Goal: Task Accomplishment & Management: Manage account settings

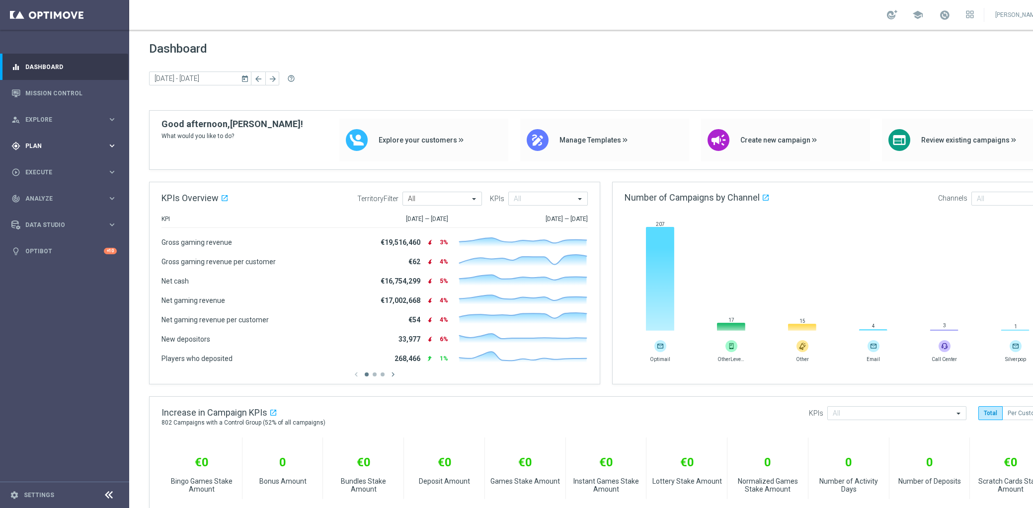
click at [59, 147] on span "Plan" at bounding box center [66, 146] width 82 height 6
click at [53, 163] on link "Target Groups" at bounding box center [65, 167] width 78 height 8
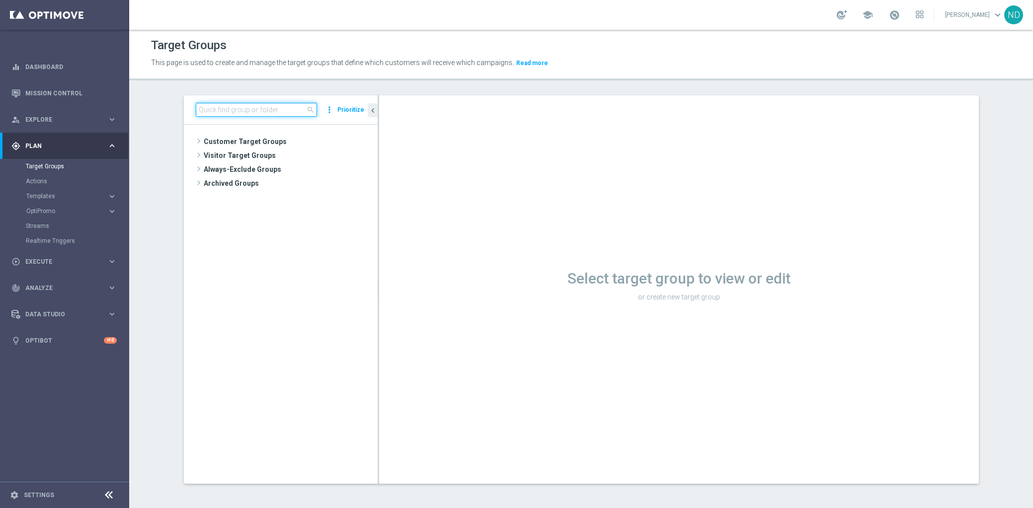
click at [268, 109] on input at bounding box center [256, 110] width 121 height 14
paste input "BR_LOT__ACTIVE_LOTTO__ALL_EMA_TAC_LT_TG"
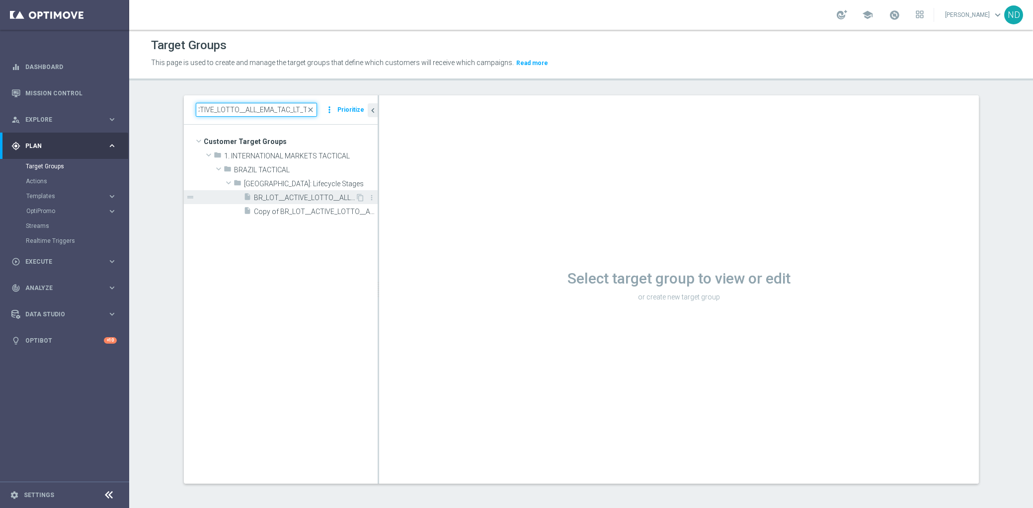
type input "BR_LOT__ACTIVE_LOTTO__ALL_EMA_TAC_LT_TG"
click at [310, 199] on span "BR_LOT__ACTIVE_LOTTO__ALL_EMA_TAC_LT_TG" at bounding box center [304, 198] width 101 height 8
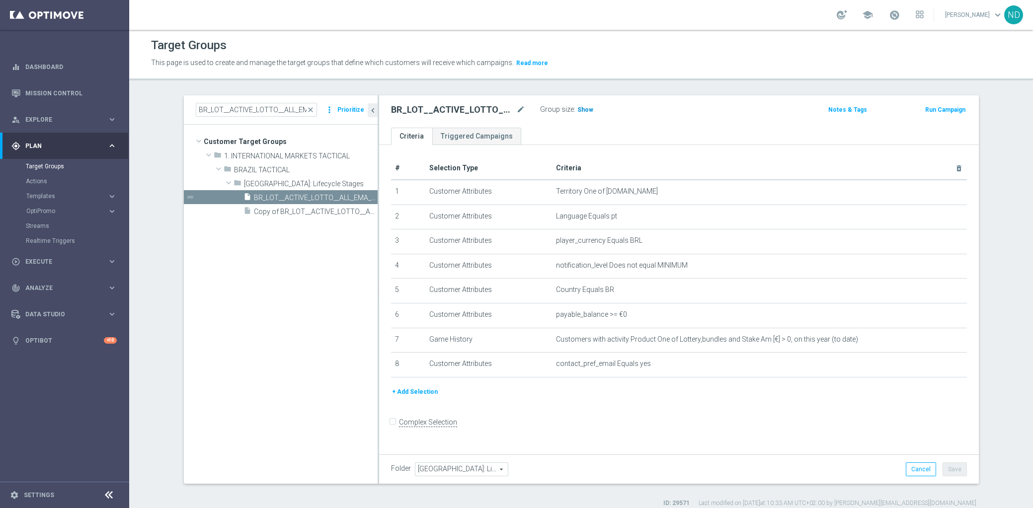
click at [579, 109] on span "Show" at bounding box center [585, 109] width 16 height 7
